Goal: Task Accomplishment & Management: Manage account settings

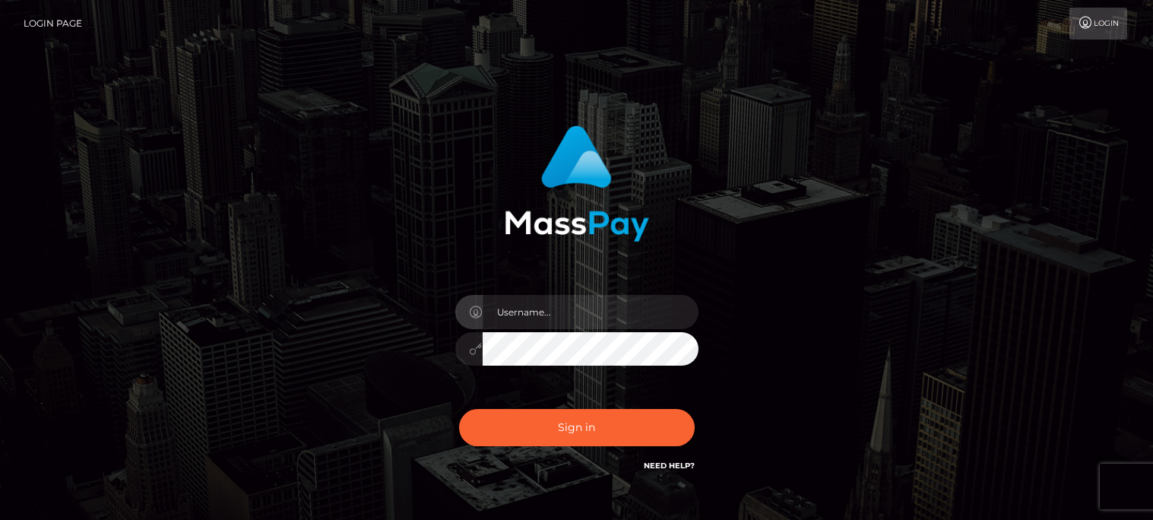
type input "[EMAIL_ADDRESS][DOMAIN_NAME]"
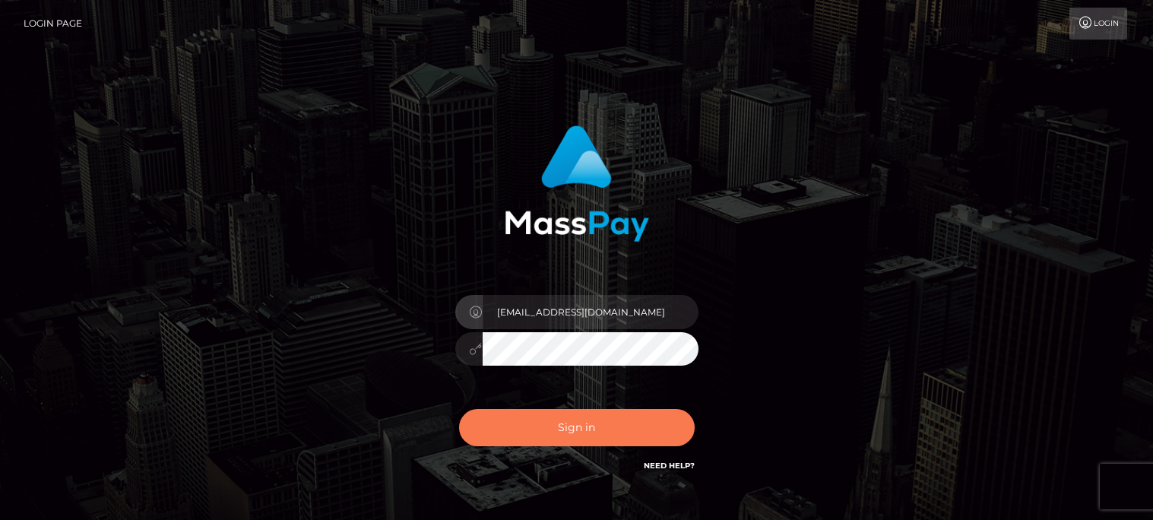
click at [597, 414] on button "Sign in" at bounding box center [577, 427] width 236 height 37
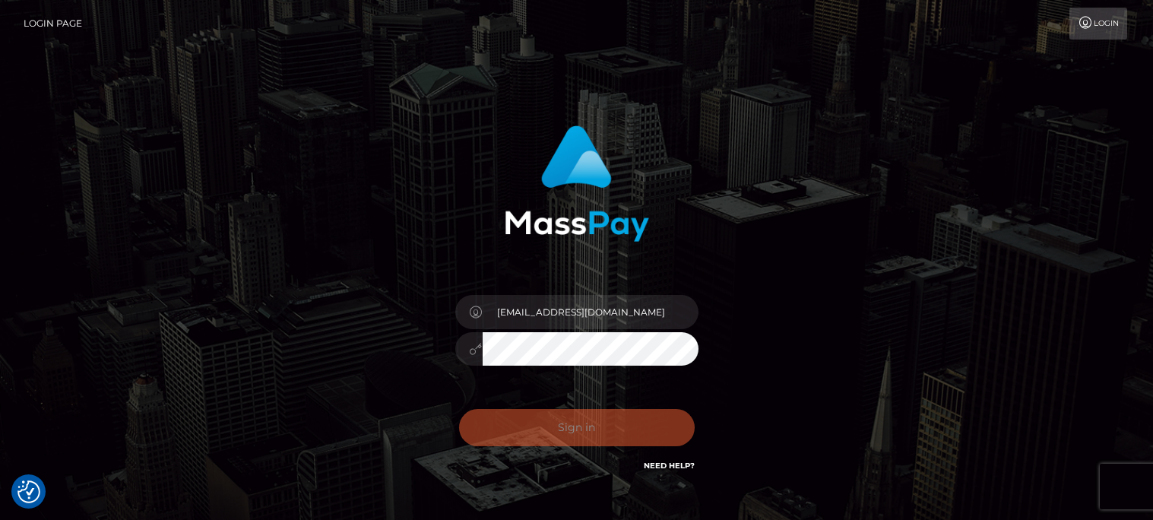
checkbox input "true"
